Goal: Find specific page/section

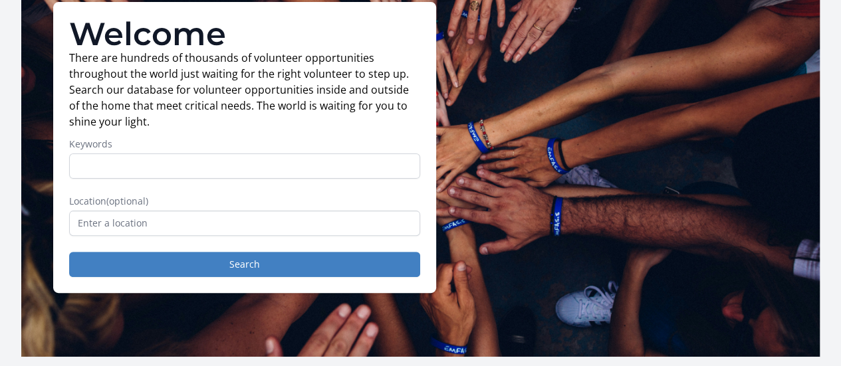
scroll to position [105, 0]
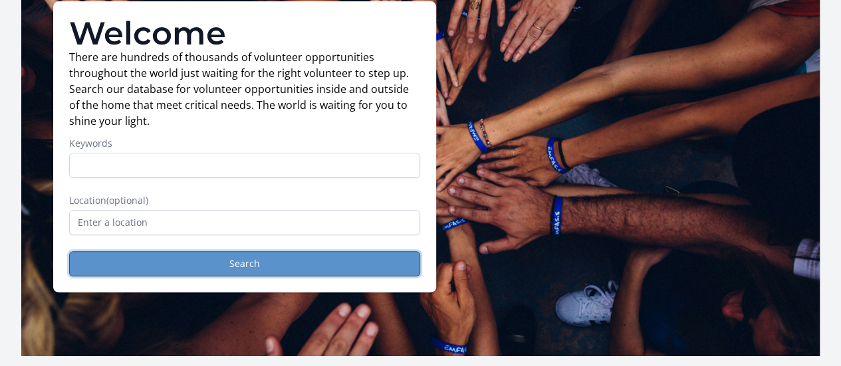
click at [315, 274] on button "Search" at bounding box center [244, 263] width 351 height 25
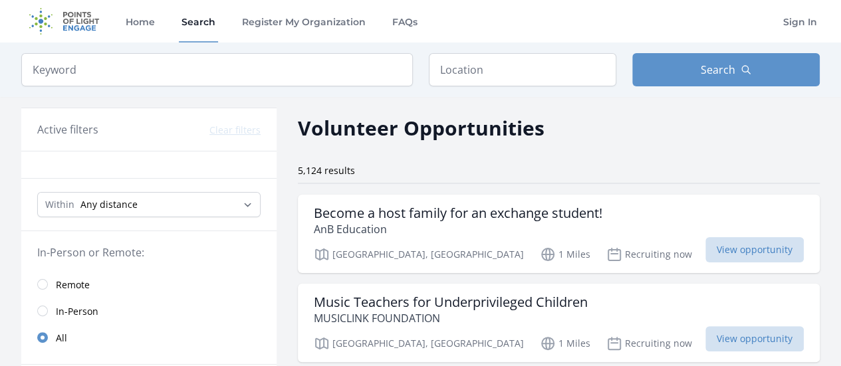
click at [111, 277] on link "Remote" at bounding box center [148, 284] width 255 height 27
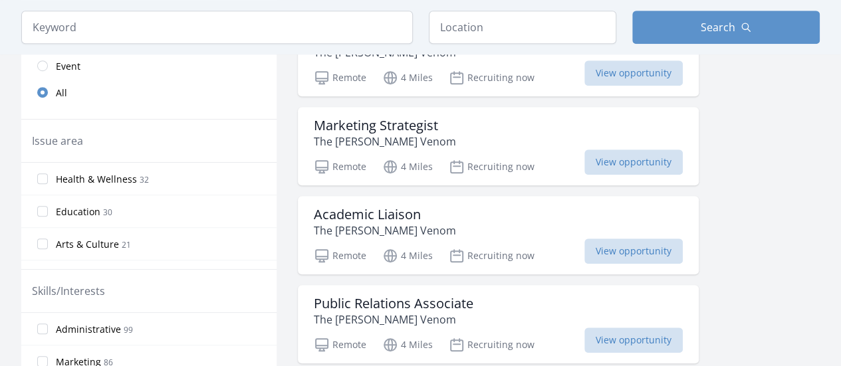
scroll to position [398, 0]
